Goal: Information Seeking & Learning: Learn about a topic

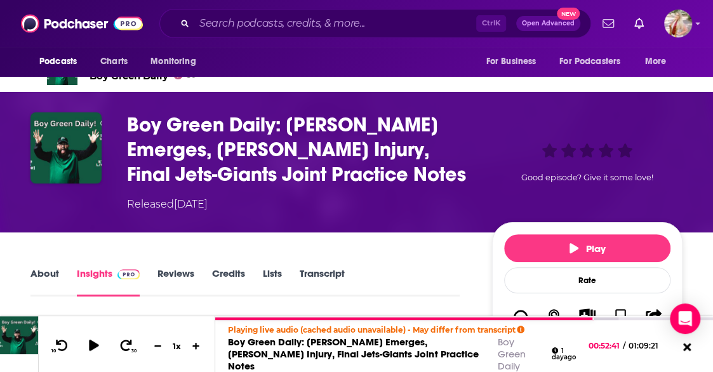
scroll to position [39, 0]
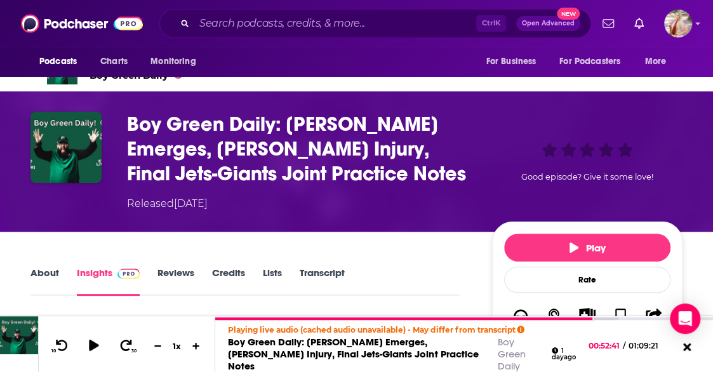
click at [318, 274] on link "Transcript" at bounding box center [322, 281] width 45 height 29
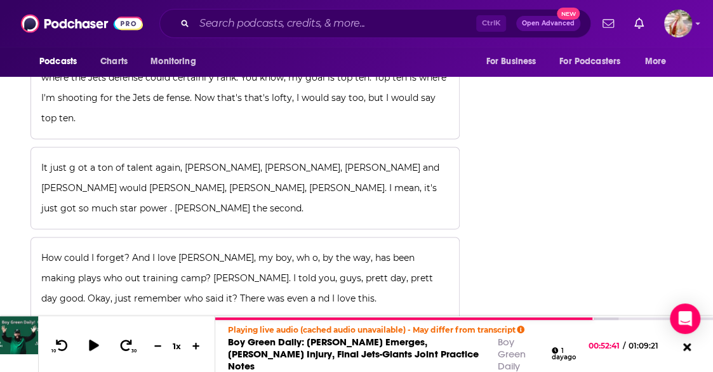
scroll to position [17752, 0]
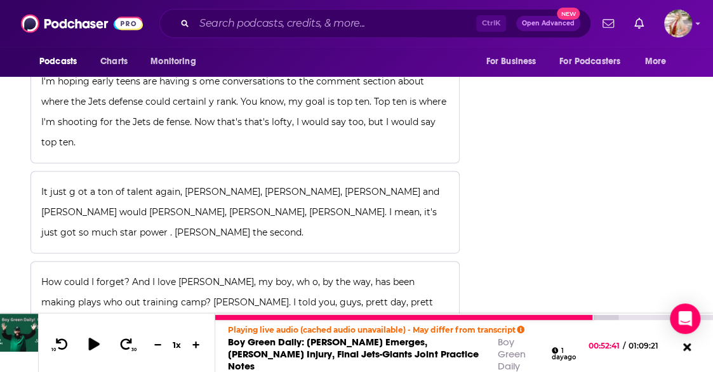
click at [88, 340] on icon at bounding box center [94, 344] width 16 height 13
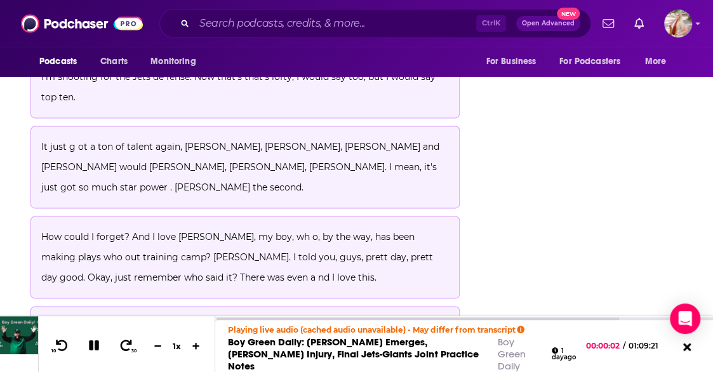
scroll to position [17796, 0]
drag, startPoint x: 336, startPoint y: 214, endPoint x: 386, endPoint y: 228, distance: 51.5
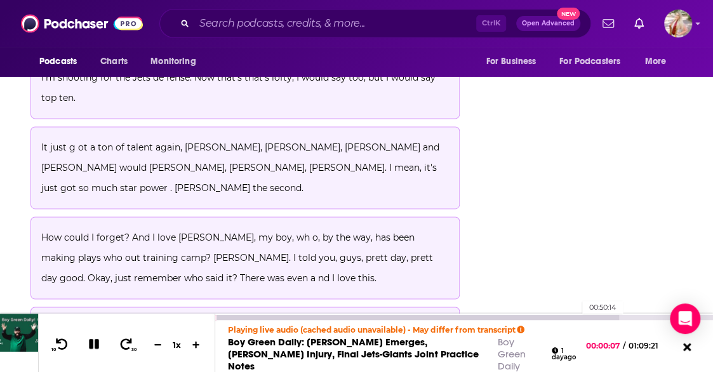
click at [576, 316] on div at bounding box center [417, 317] width 404 height 5
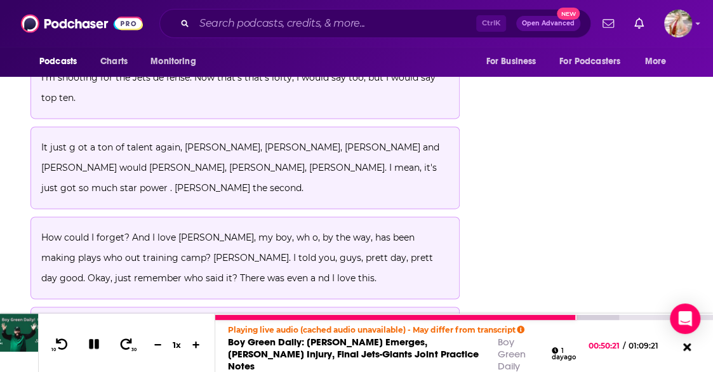
click at [95, 344] on icon at bounding box center [93, 344] width 11 height 11
click at [91, 341] on icon at bounding box center [93, 344] width 11 height 13
click at [93, 344] on icon at bounding box center [94, 344] width 15 height 11
